Goal: Task Accomplishment & Management: Manage account settings

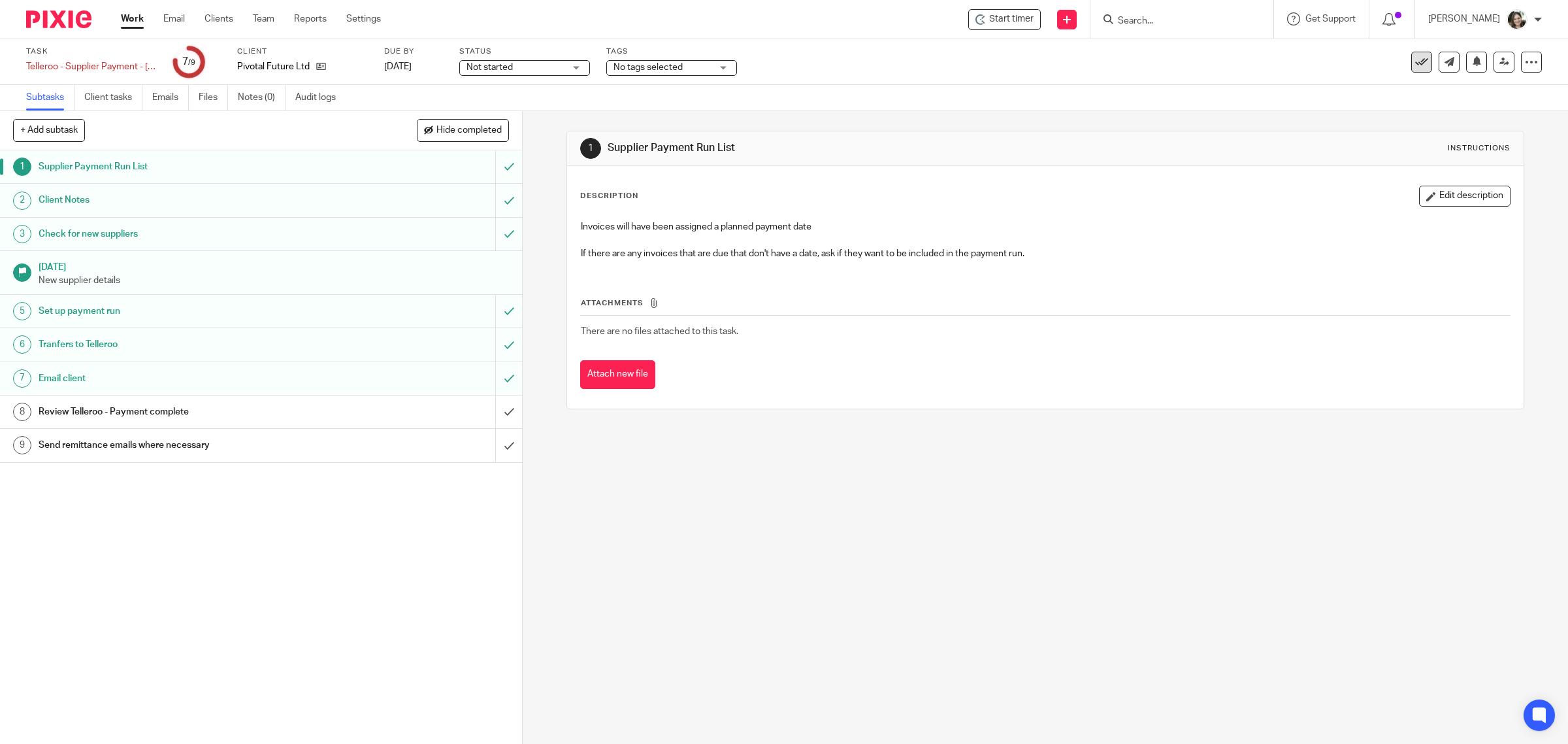
click at [1419, 66] on button at bounding box center [1421, 62] width 21 height 21
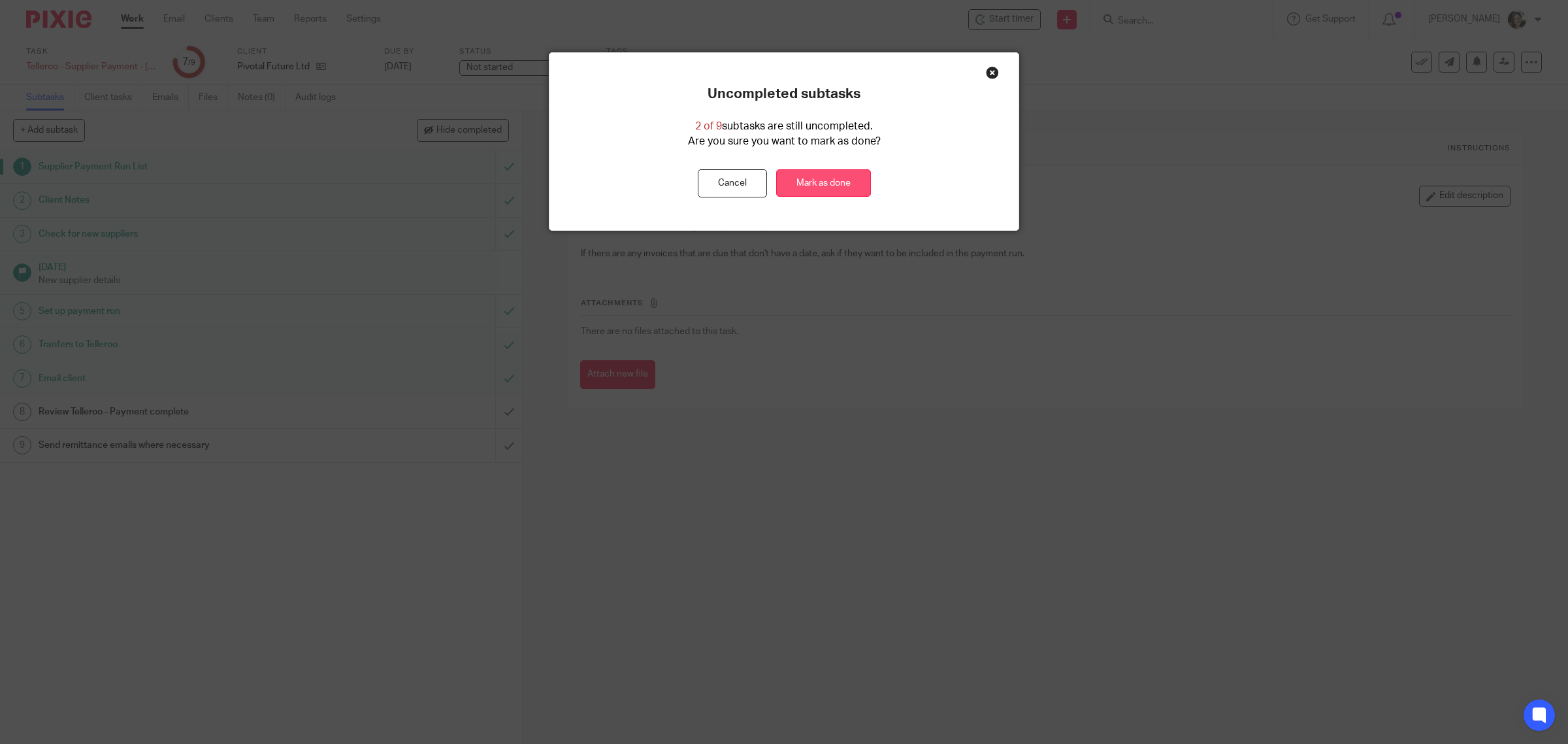
click at [830, 188] on link "Mark as done" at bounding box center [823, 183] width 94 height 29
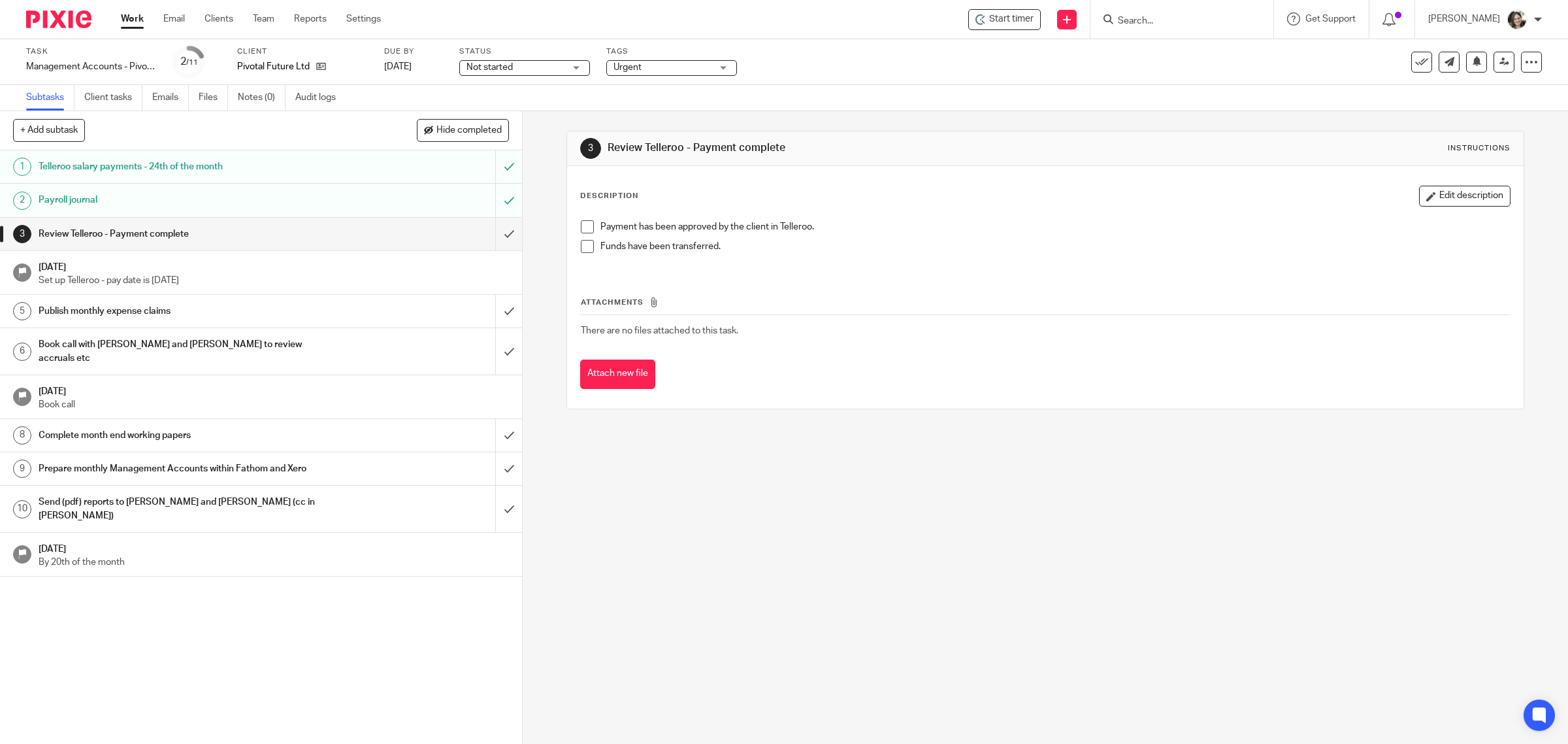
click at [36, 59] on div "Task Management Accounts - Pivotal - September Save Management Accounts - Pivot…" at bounding box center [91, 62] width 131 height 31
click at [36, 60] on div "Management Accounts - Pivotal - September Save Management Accounts - Pivotal - …" at bounding box center [91, 66] width 131 height 13
click at [30, 64] on input "Management Accounts - Pivotal - September" at bounding box center [122, 67] width 192 height 15
type input "September Management Accounts - Pivotal - September"
click at [873, 82] on div "Task September Management Accounts - Pivotal - September Save Management Accoun…" at bounding box center [784, 62] width 1568 height 46
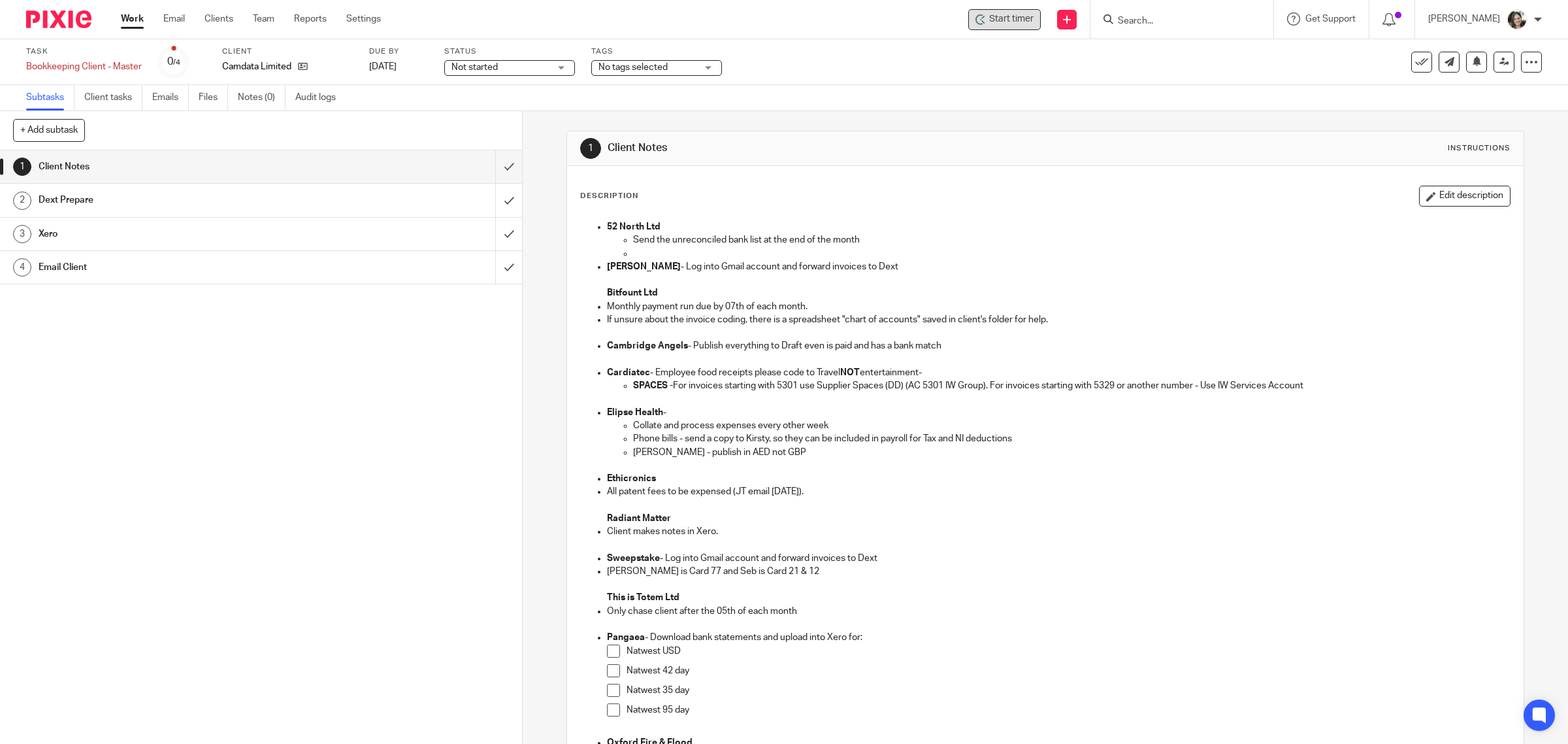
click at [1030, 11] on div "Start timer" at bounding box center [1005, 19] width 73 height 21
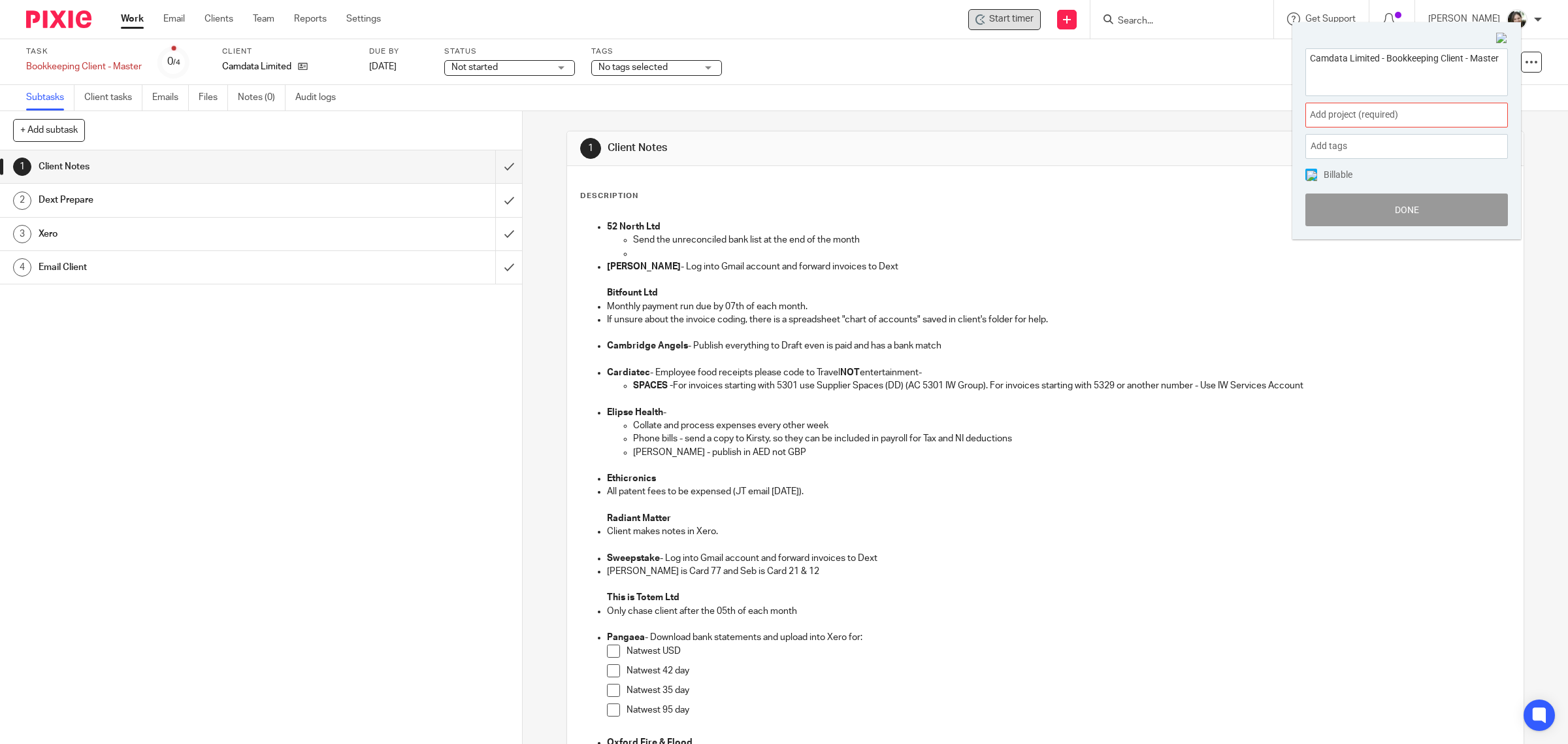
click at [1024, 13] on span "Start timer" at bounding box center [1011, 20] width 44 height 14
click at [1357, 114] on span "Add project (required) :" at bounding box center [1392, 115] width 165 height 14
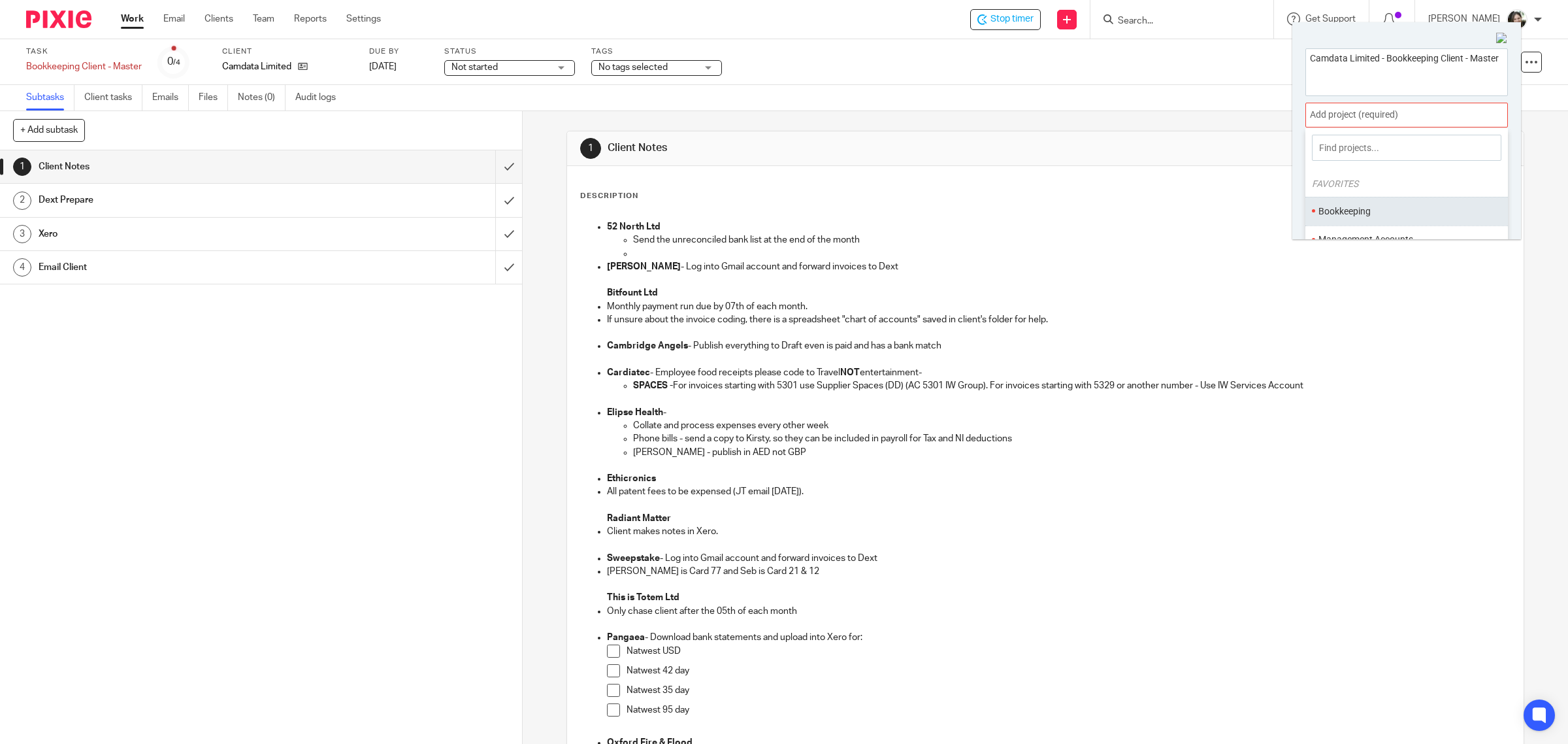
click at [1351, 203] on ul "Bookkeeping" at bounding box center [1407, 210] width 202 height 29
drag, startPoint x: 1330, startPoint y: 203, endPoint x: 1349, endPoint y: 207, distance: 19.4
click at [1333, 203] on ul "Bookkeeping" at bounding box center [1407, 210] width 202 height 29
click at [1364, 207] on li "Bookkeeping" at bounding box center [1404, 211] width 171 height 14
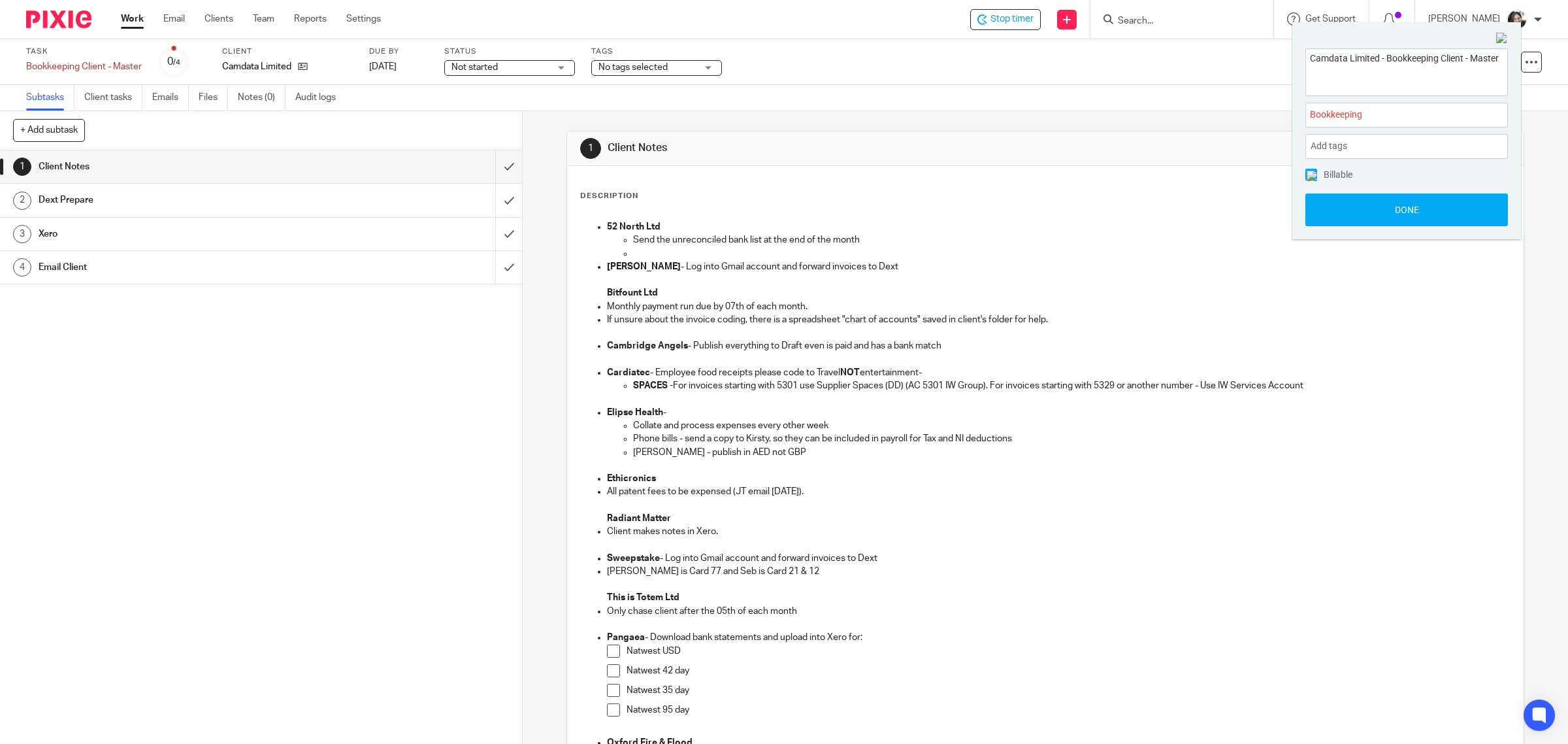
click at [1312, 172] on img at bounding box center [1312, 176] width 11 height 11
click at [1343, 207] on button "Done" at bounding box center [1407, 209] width 202 height 32
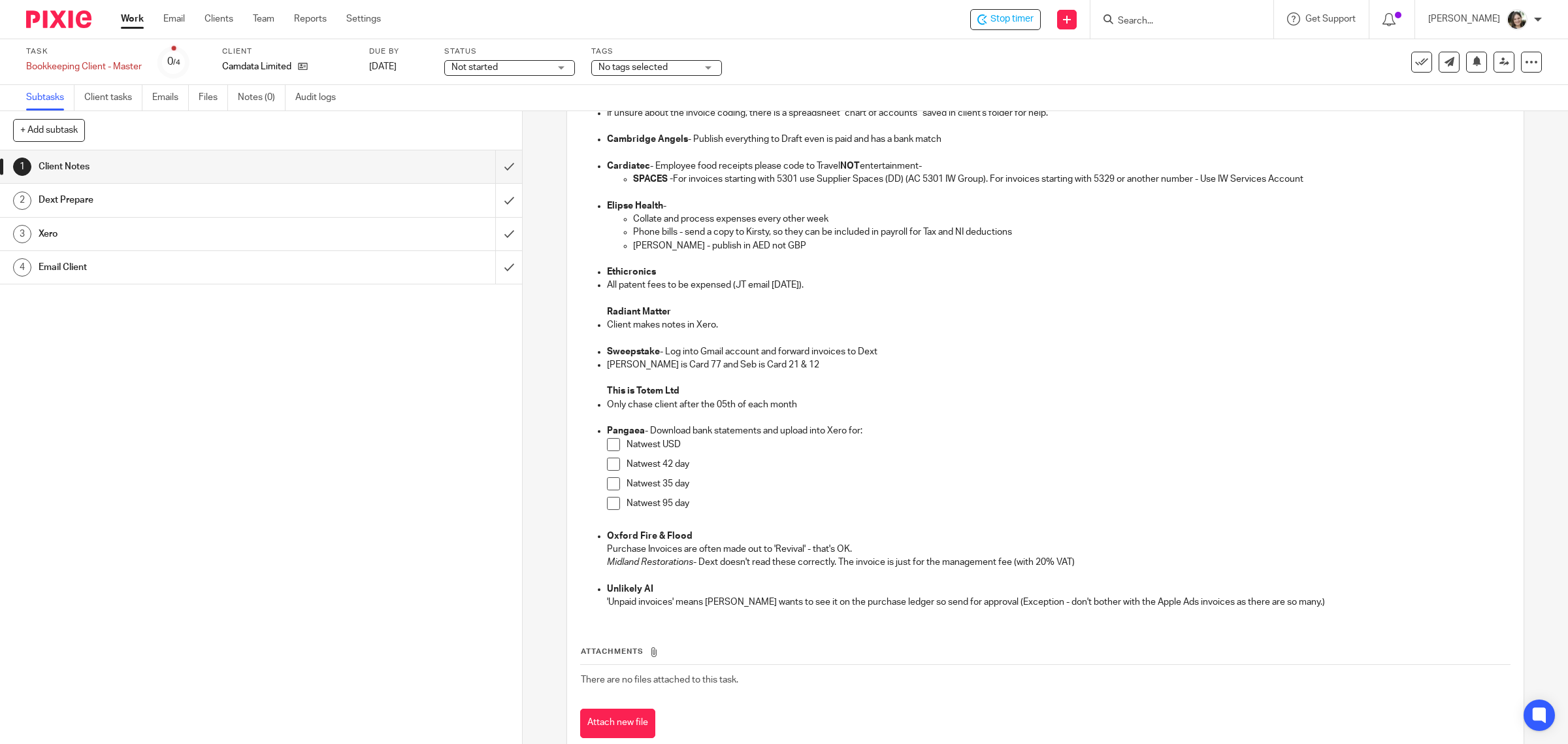
scroll to position [241, 0]
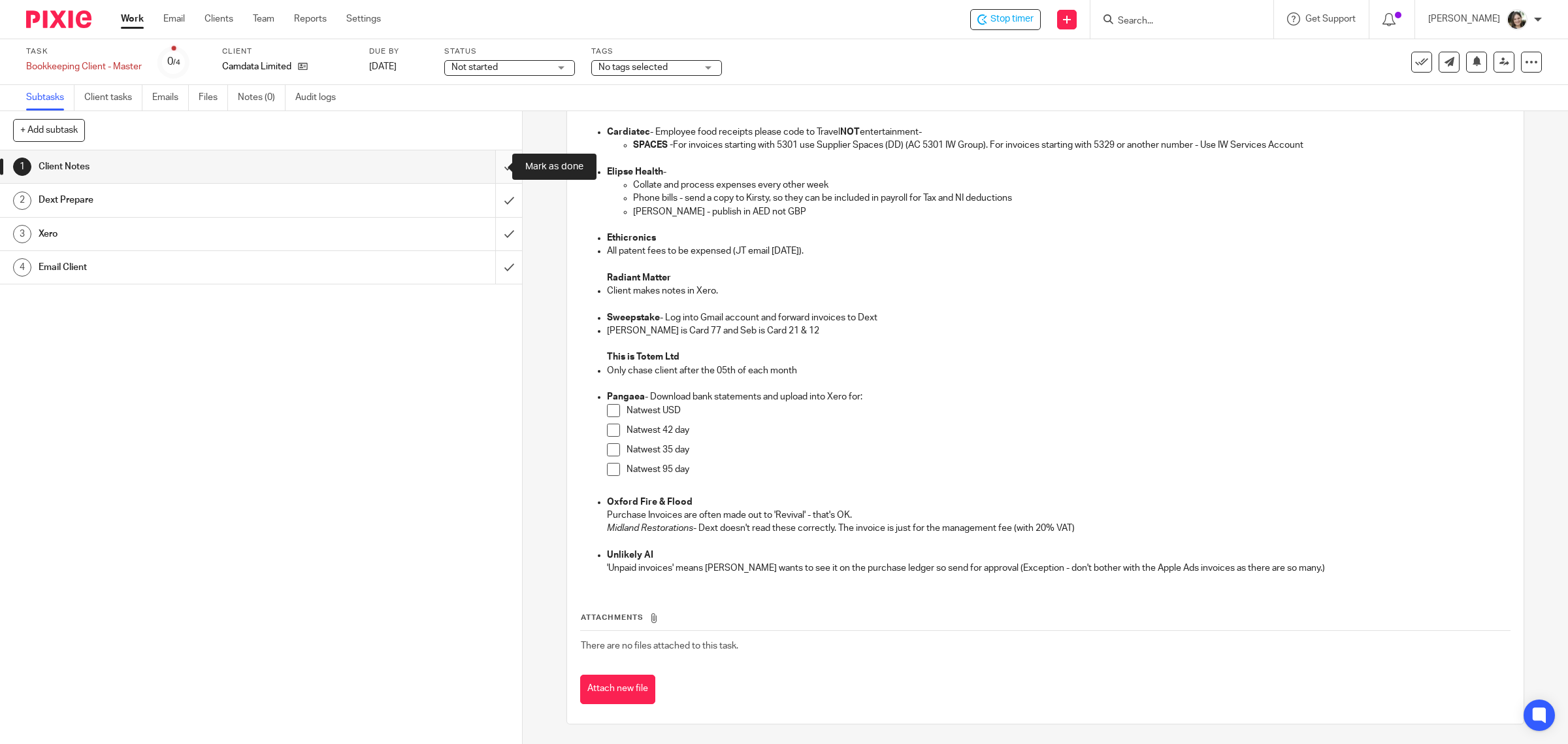
click at [493, 167] on input "submit" at bounding box center [260, 166] width 522 height 32
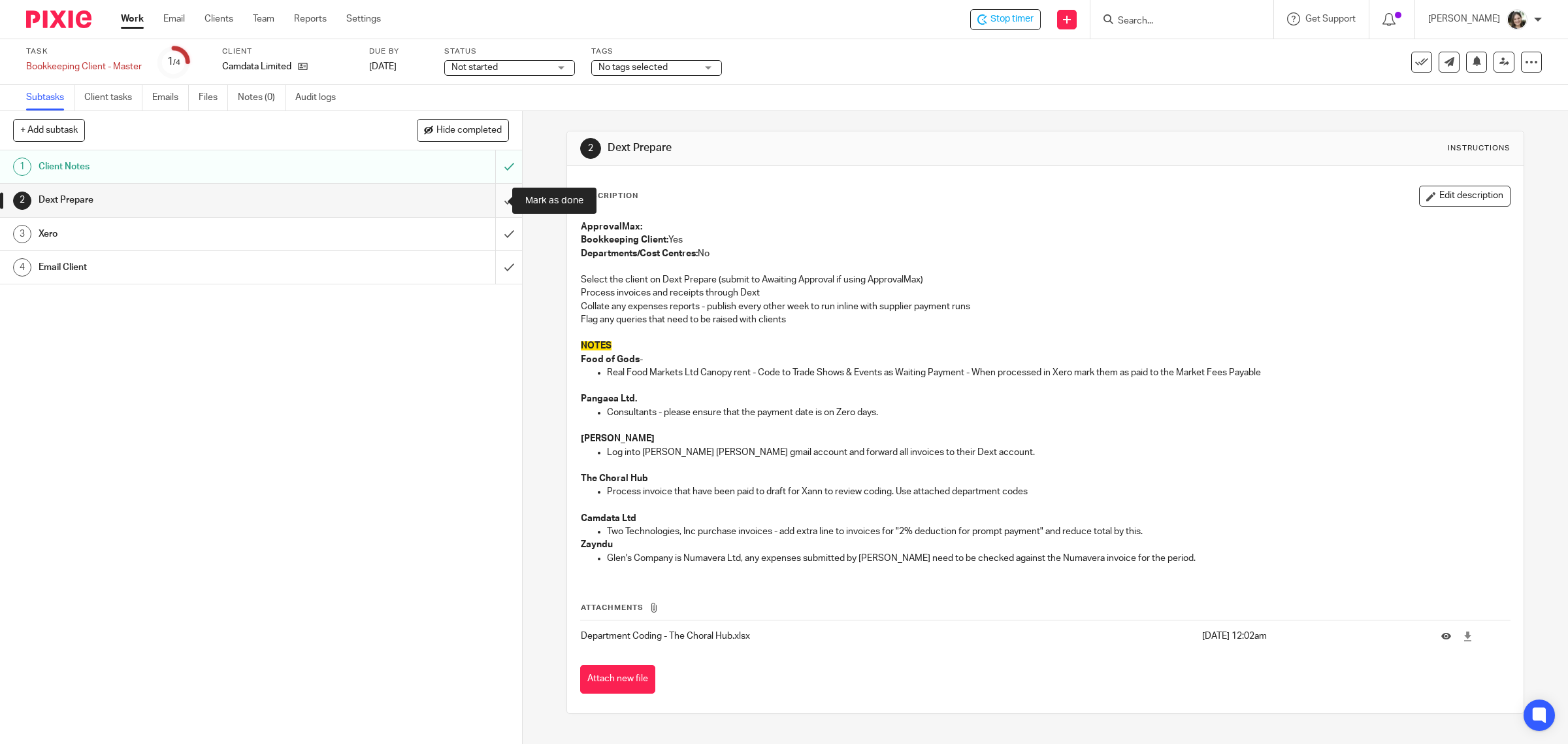
click at [488, 200] on input "submit" at bounding box center [260, 200] width 522 height 32
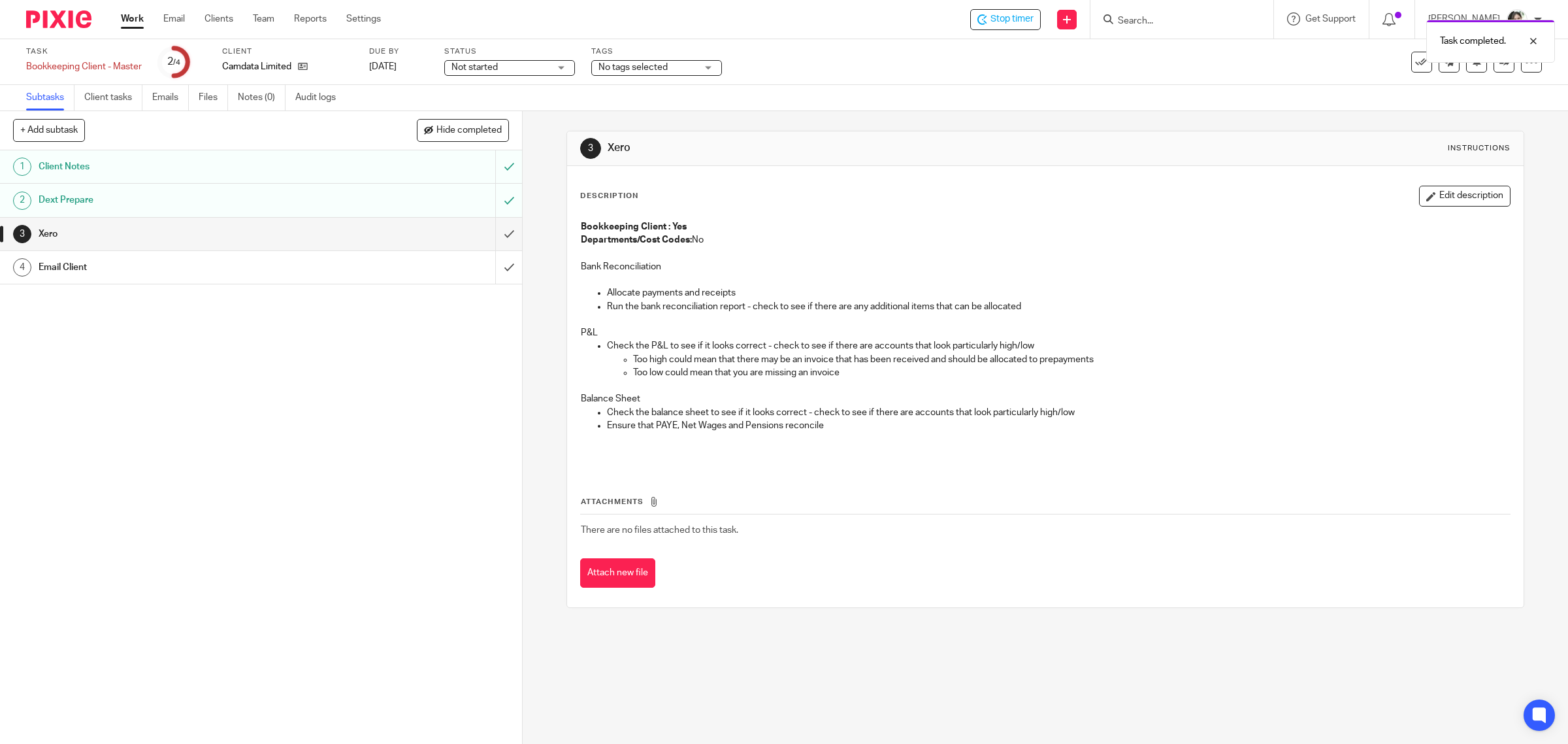
click at [488, 235] on input "submit" at bounding box center [260, 233] width 522 height 32
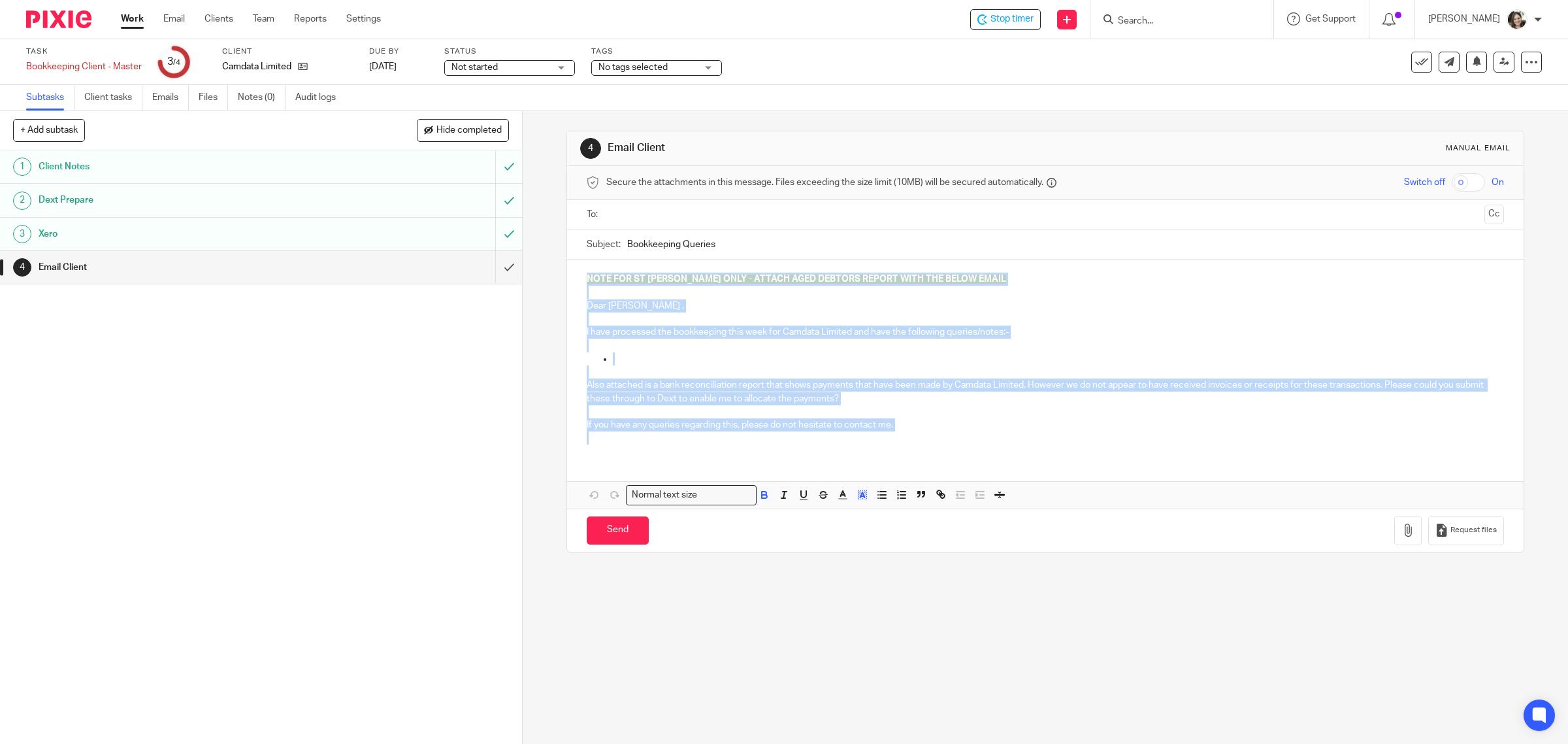
drag, startPoint x: 577, startPoint y: 278, endPoint x: 1060, endPoint y: 481, distance: 523.9
click at [1060, 481] on div "NOTE FOR ST JOHN ONLY - ATTACH AGED DEBTORS REPORT WITH THE BELOW EMAIL Dear Li…" at bounding box center [1045, 383] width 957 height 249
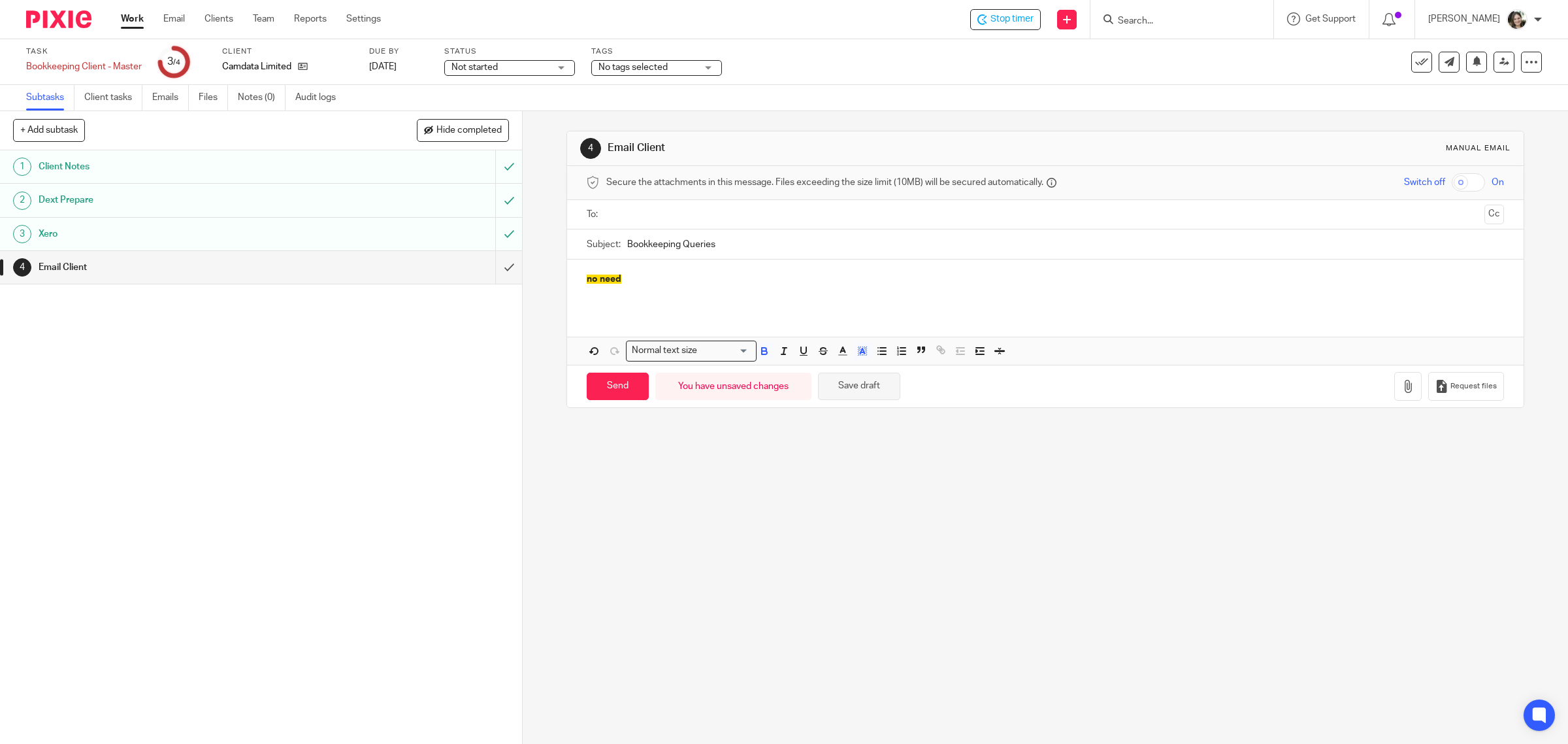
click at [861, 394] on button "Save draft" at bounding box center [860, 386] width 83 height 29
click at [491, 269] on input "submit" at bounding box center [260, 266] width 522 height 32
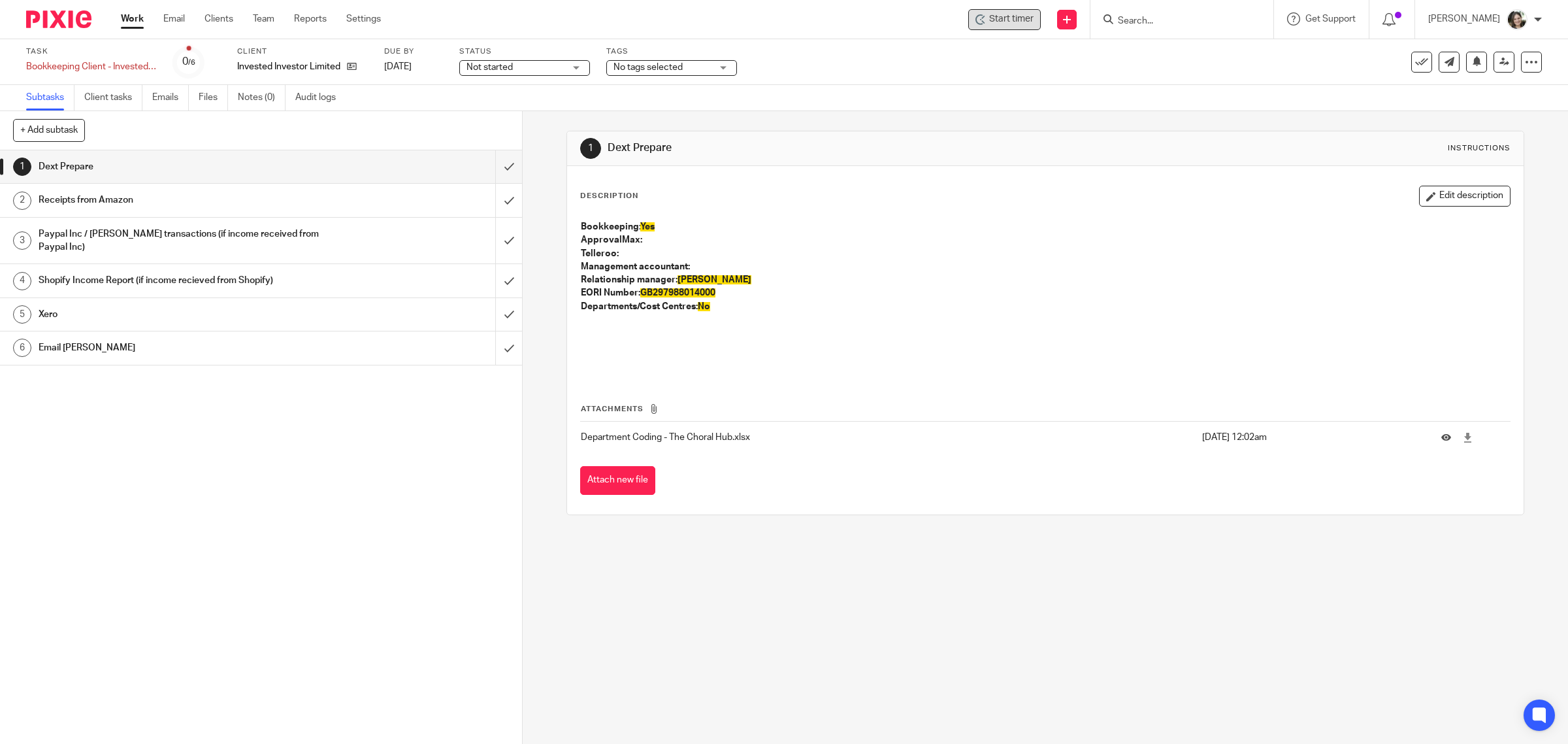
click at [1020, 17] on span "Start timer" at bounding box center [1011, 20] width 44 height 14
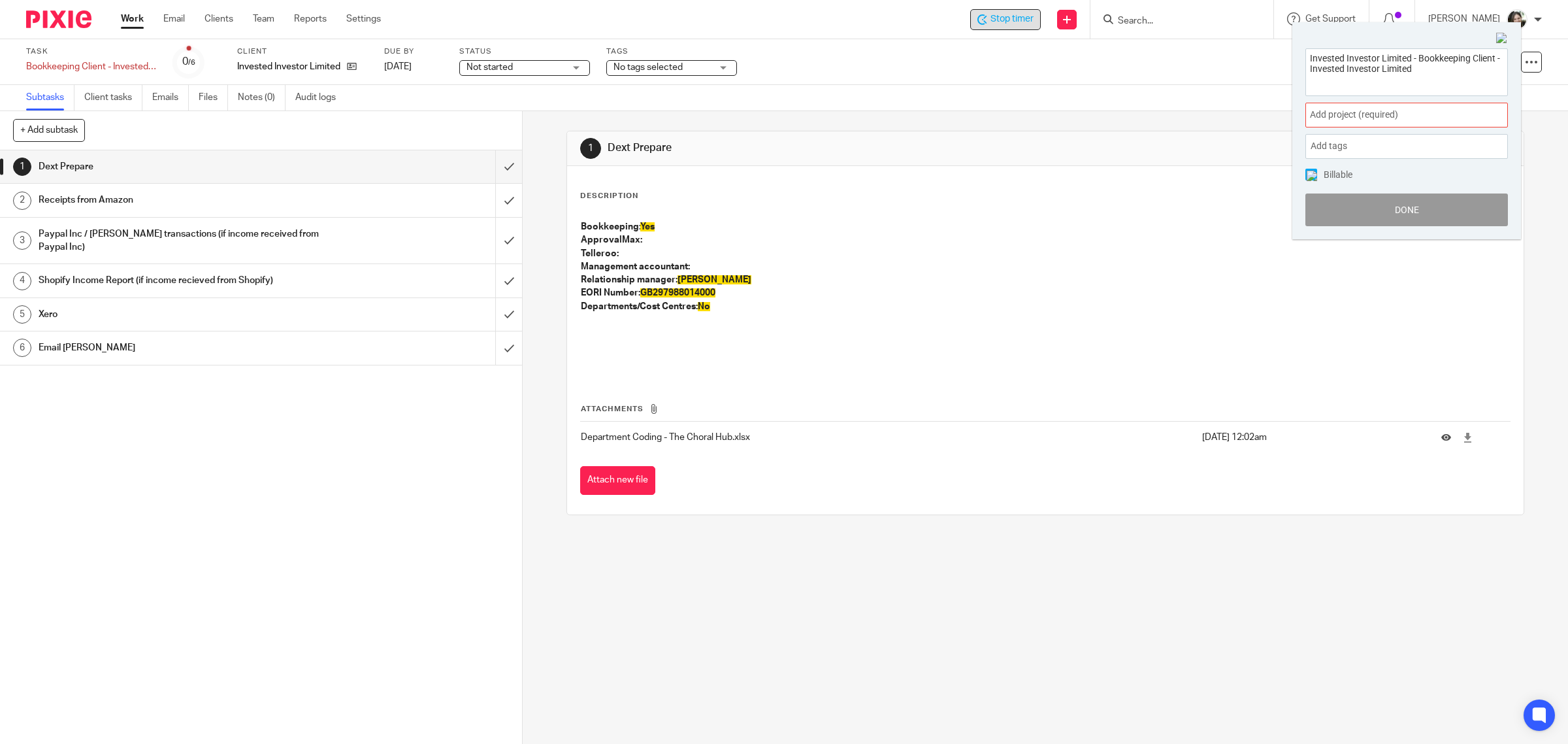
click at [1347, 118] on span "Add project (required) :" at bounding box center [1392, 115] width 165 height 14
click at [1348, 213] on li "Bookkeeping" at bounding box center [1404, 211] width 171 height 14
click at [1310, 173] on img at bounding box center [1312, 176] width 11 height 11
click at [1377, 215] on button "Done" at bounding box center [1407, 209] width 202 height 32
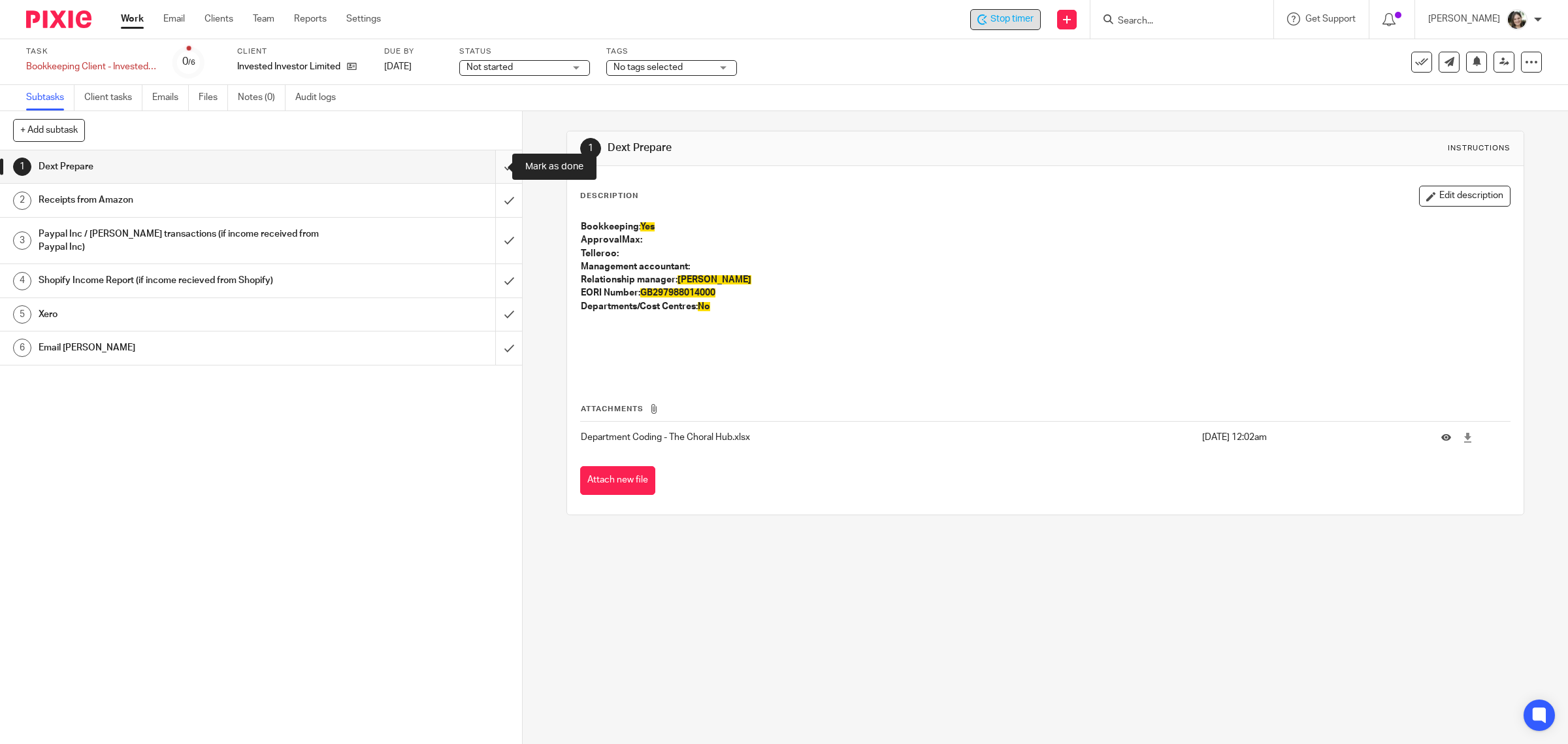
click at [495, 167] on input "submit" at bounding box center [260, 166] width 522 height 32
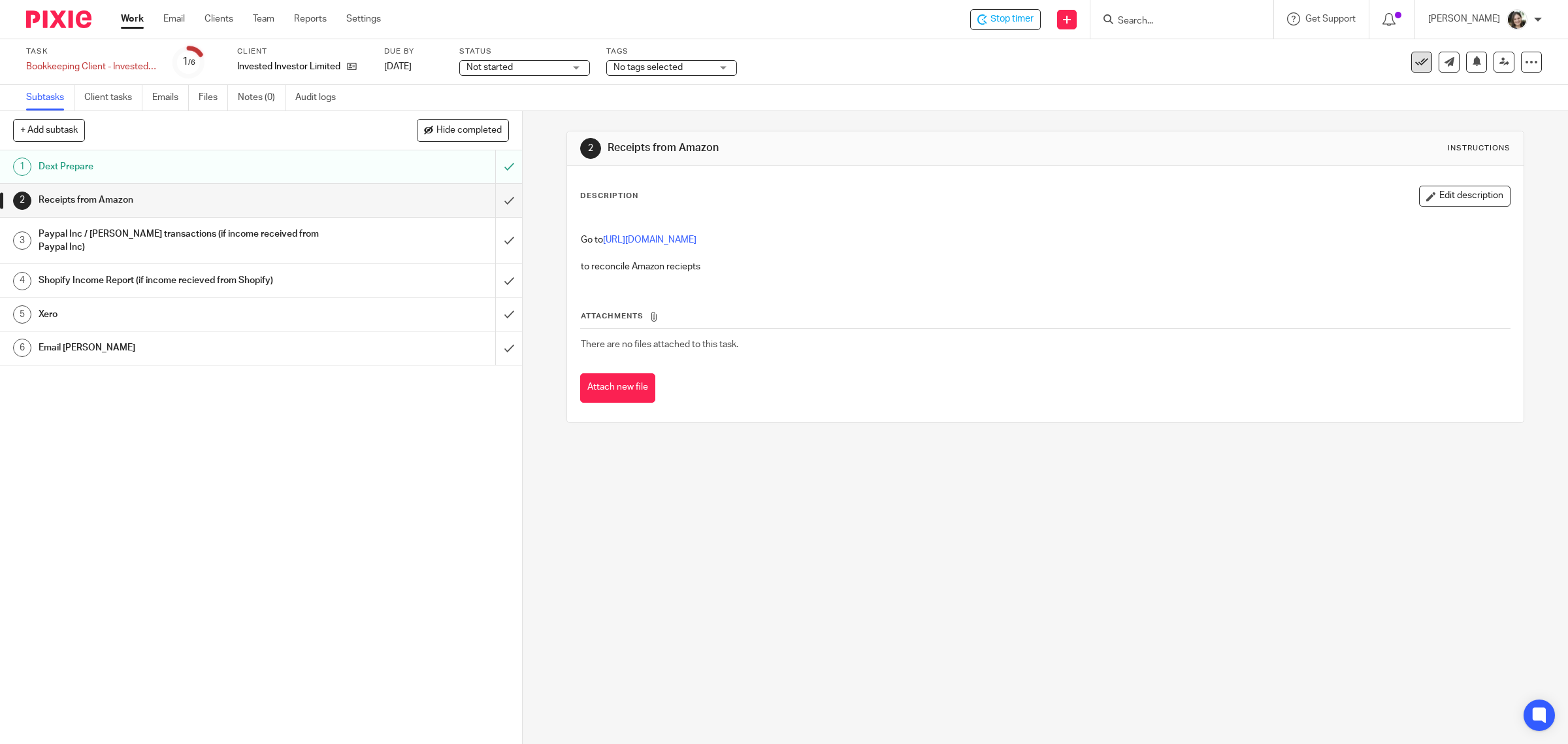
click at [1415, 64] on icon at bounding box center [1421, 62] width 13 height 13
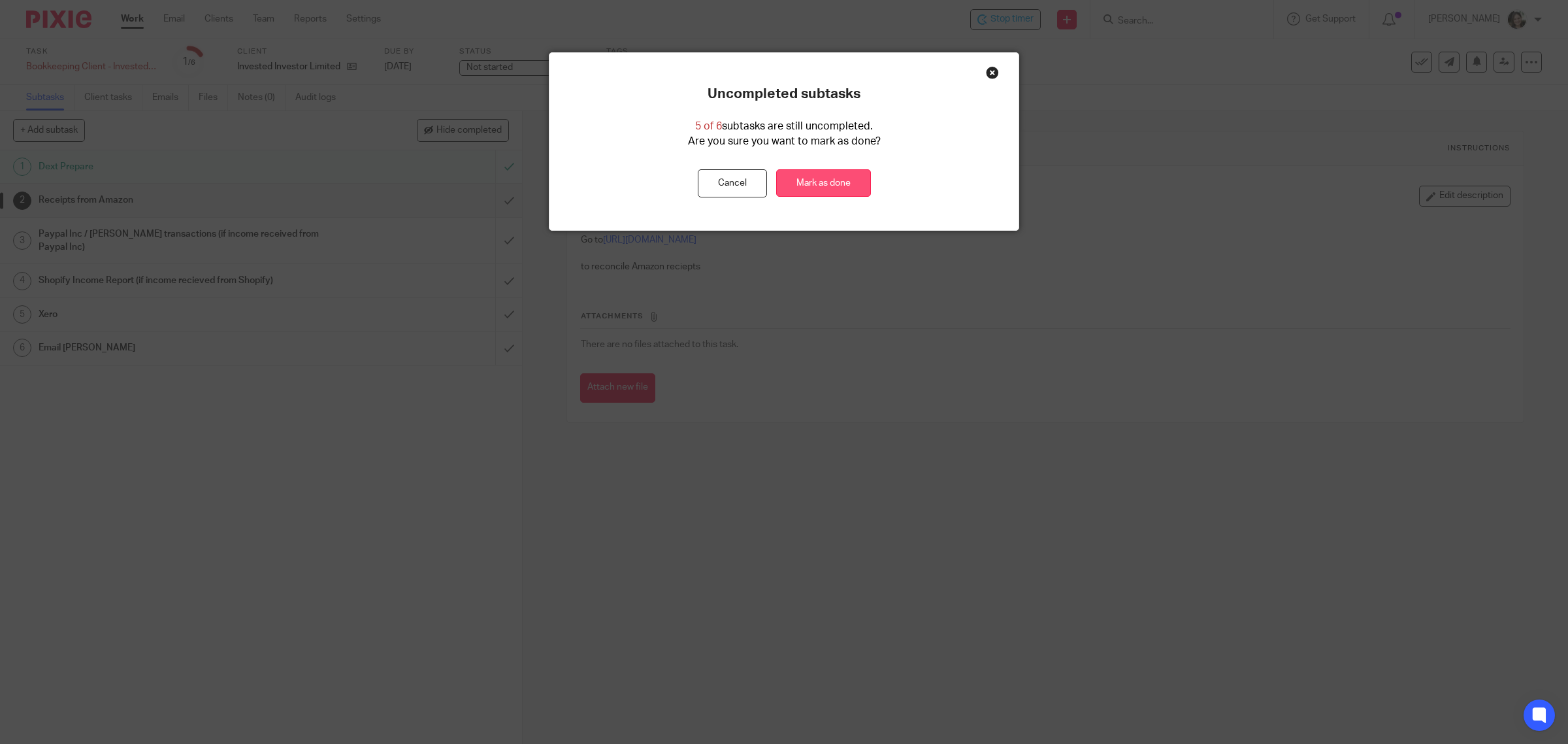
click at [818, 189] on link "Mark as done" at bounding box center [823, 183] width 94 height 29
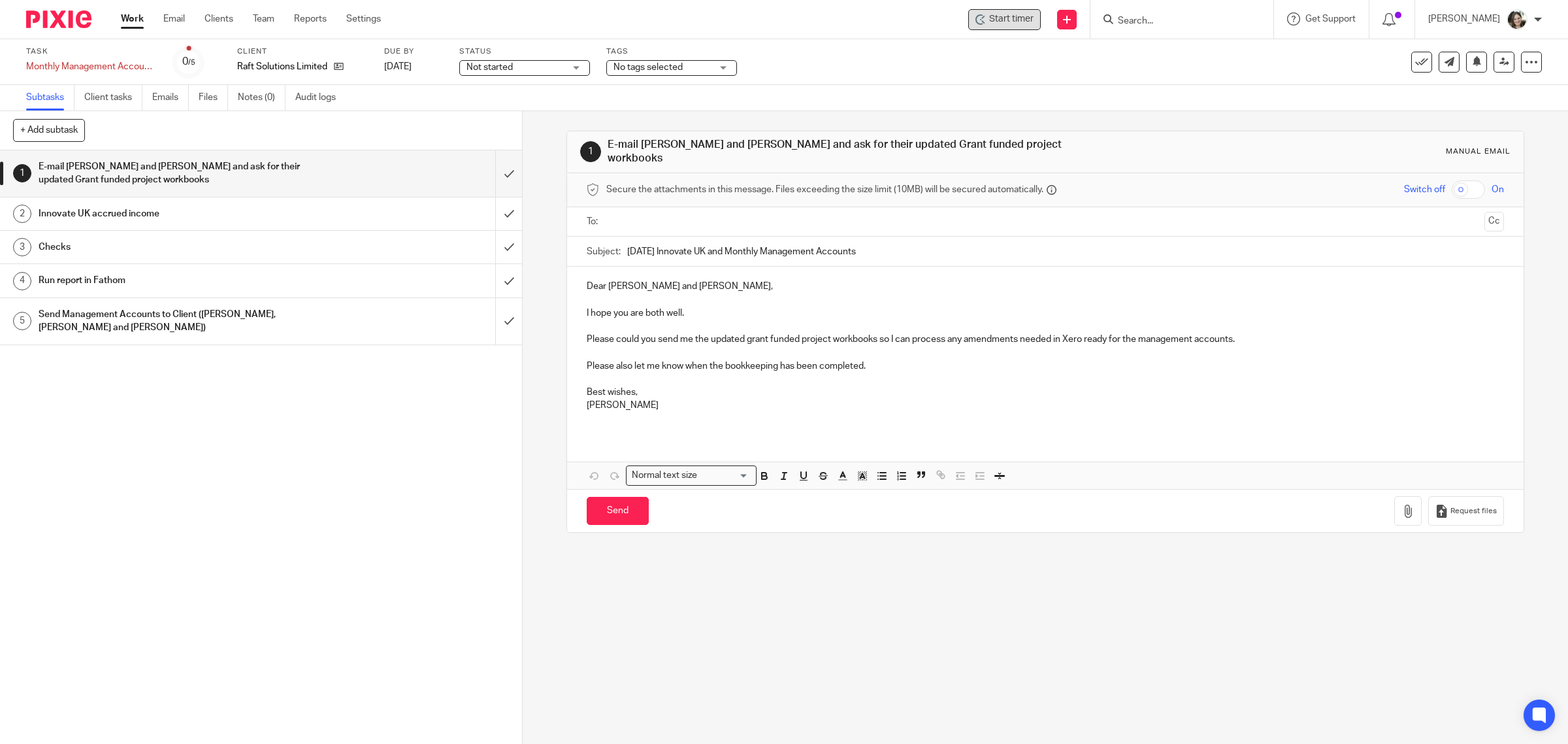
click at [1029, 18] on span "Start timer" at bounding box center [1011, 20] width 44 height 14
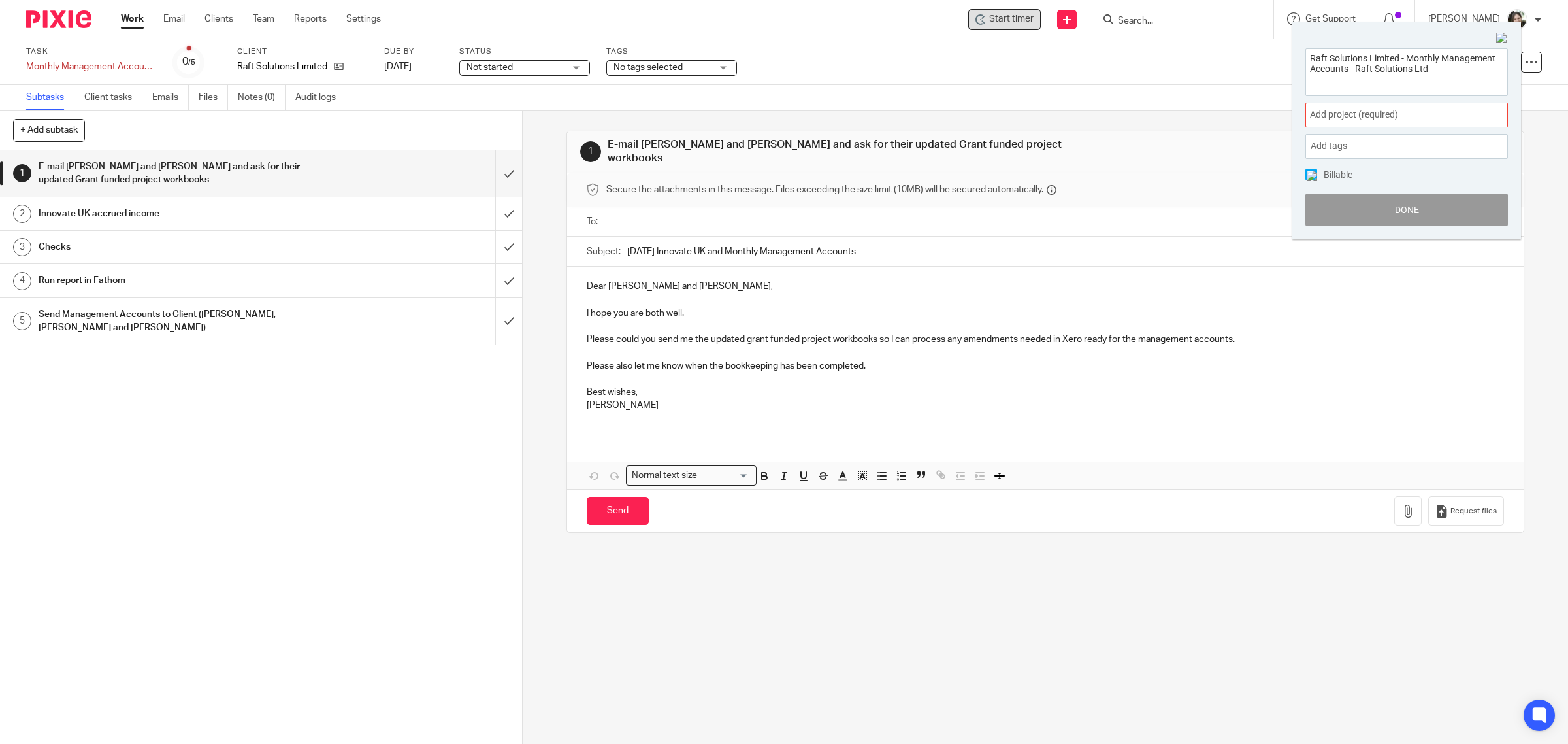
click at [1331, 109] on span "Add project (required) :" at bounding box center [1392, 115] width 165 height 14
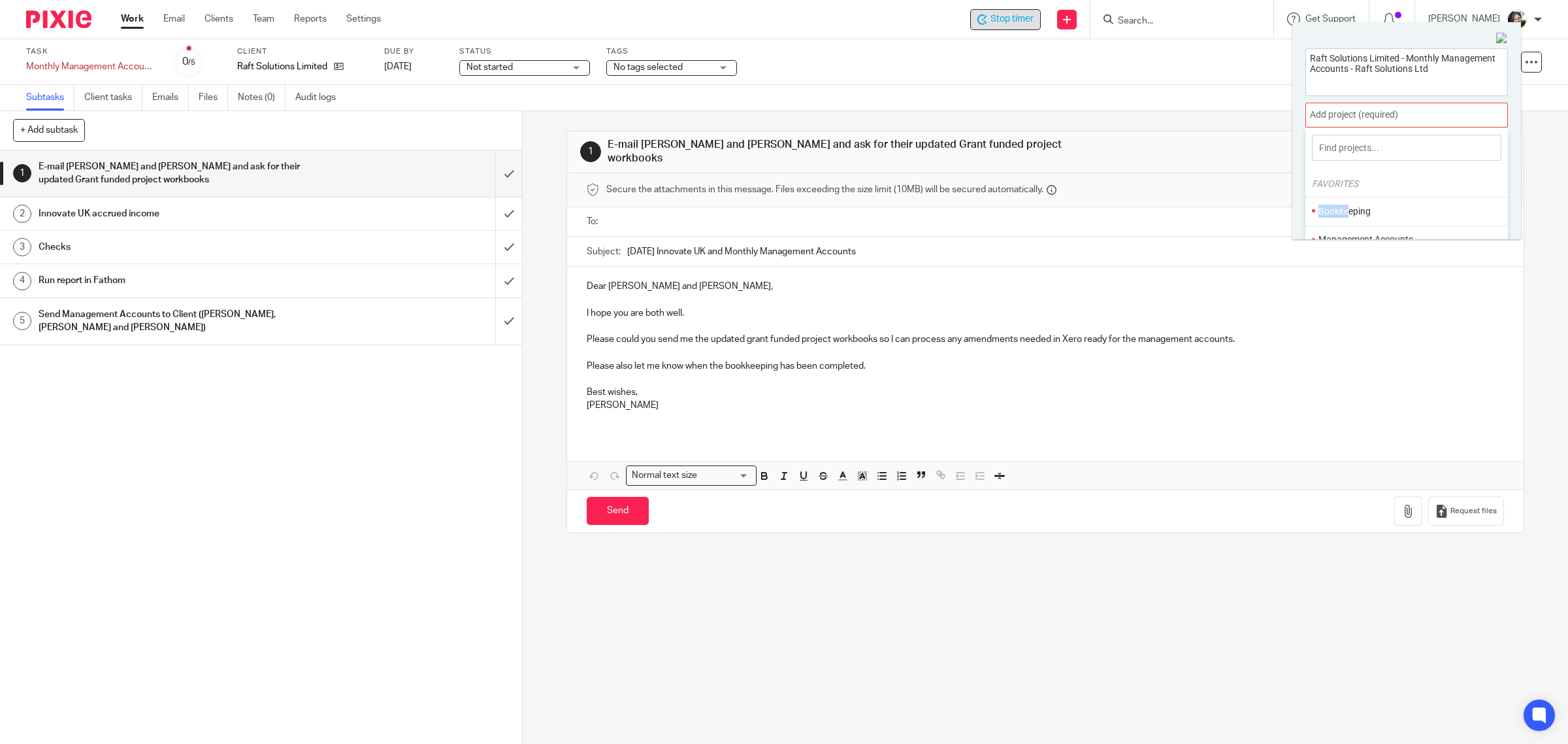
drag, startPoint x: 1349, startPoint y: 213, endPoint x: 1370, endPoint y: 173, distance: 45.2
click at [1367, 171] on div "FAVORITES Bookkeeping Management Accounts VAT Without client Administration Aud…" at bounding box center [1407, 215] width 202 height 176
click at [1353, 155] on li "Management Accounts" at bounding box center [1404, 158] width 171 height 14
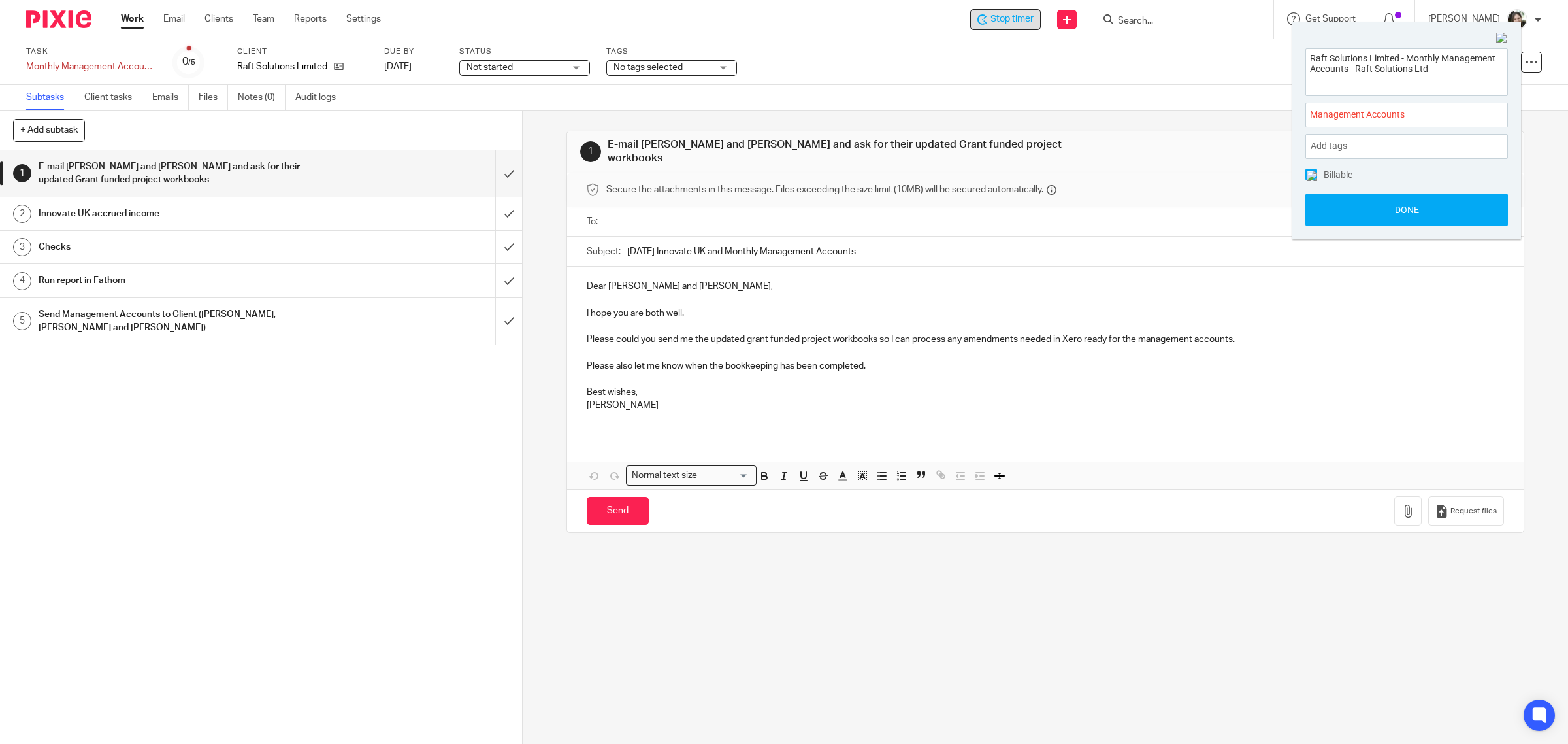
click at [1312, 171] on img at bounding box center [1312, 176] width 11 height 11
click at [1383, 210] on button "Done" at bounding box center [1407, 209] width 202 height 32
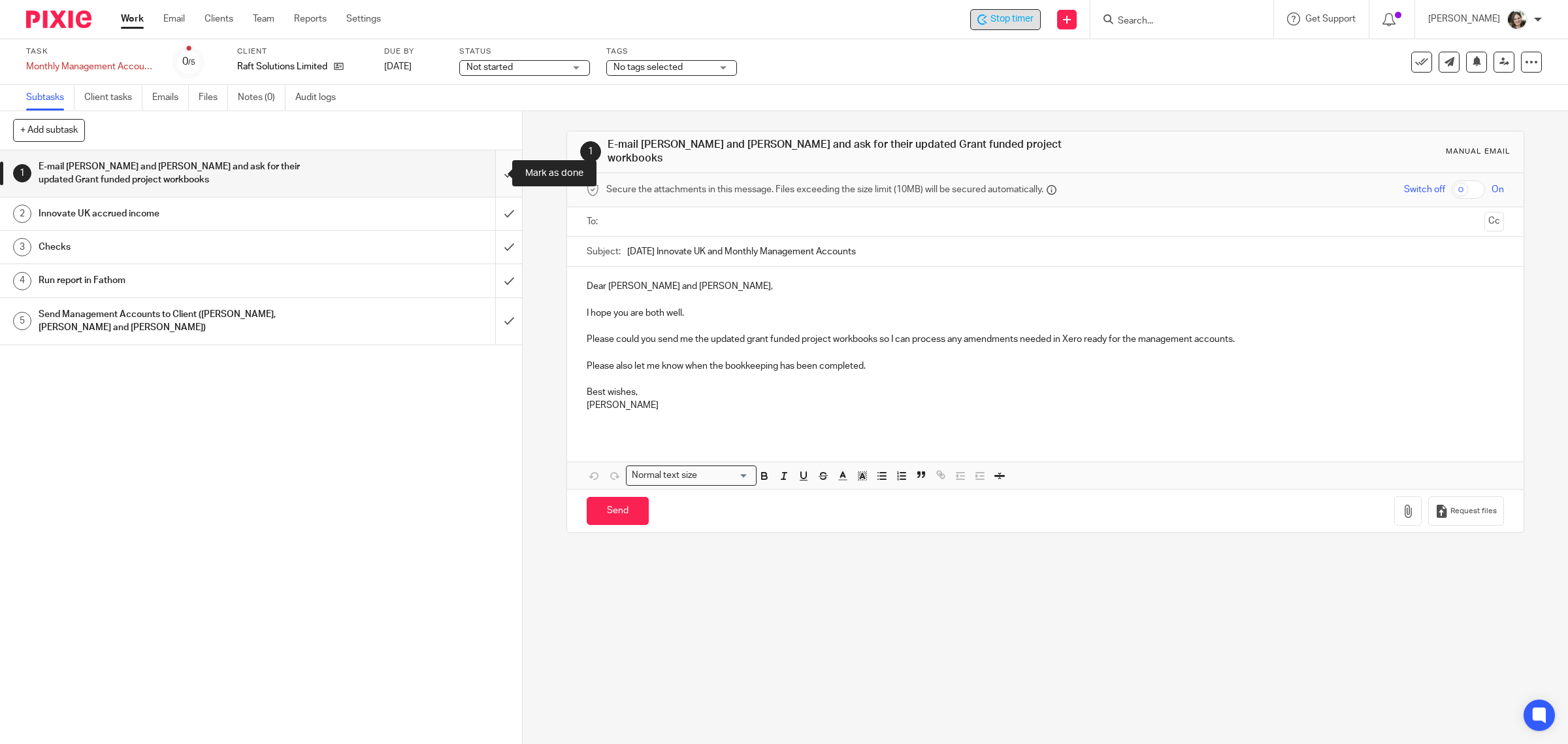
click at [494, 171] on input "submit" at bounding box center [260, 173] width 522 height 46
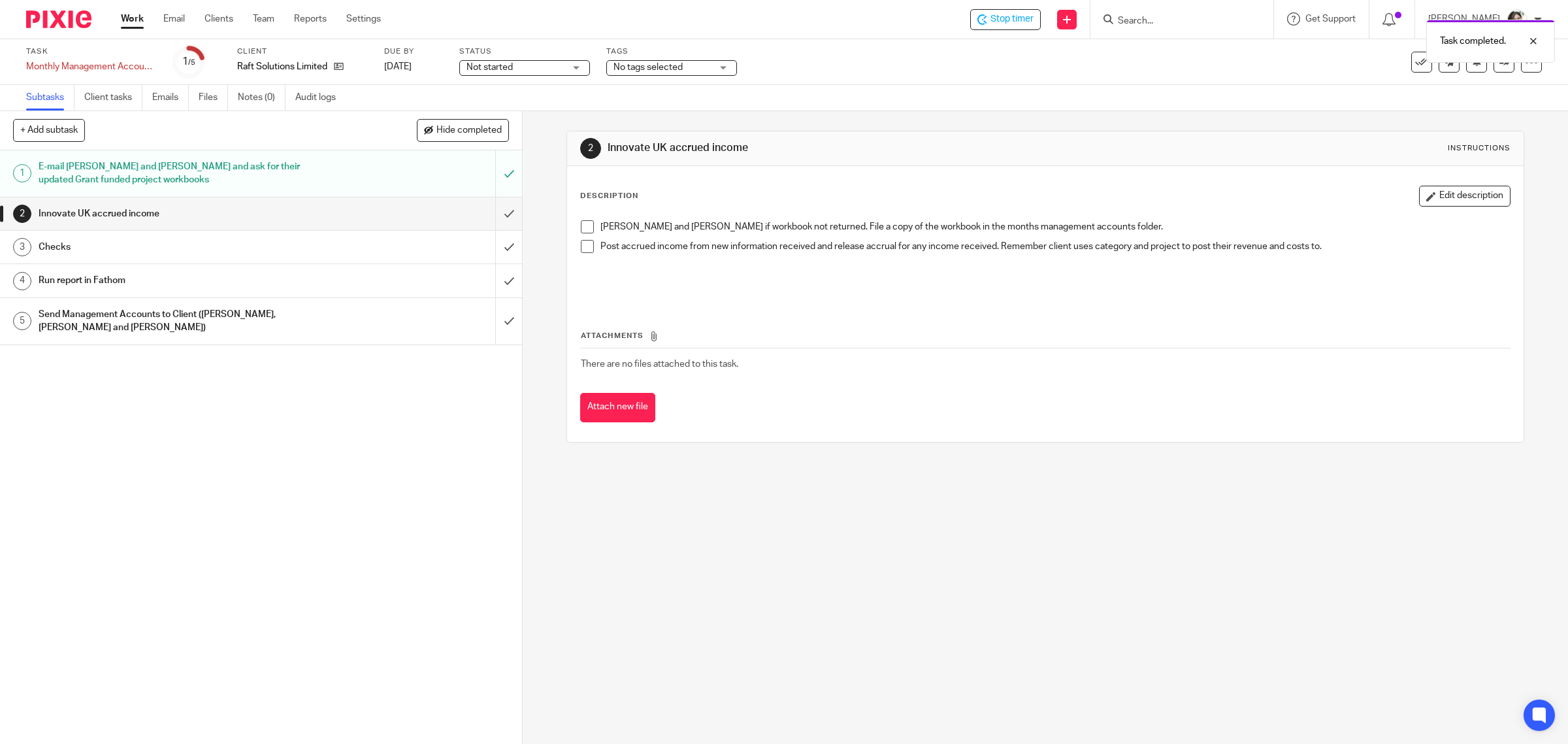
click at [583, 229] on span at bounding box center [587, 226] width 13 height 13
